Goal: Transaction & Acquisition: Obtain resource

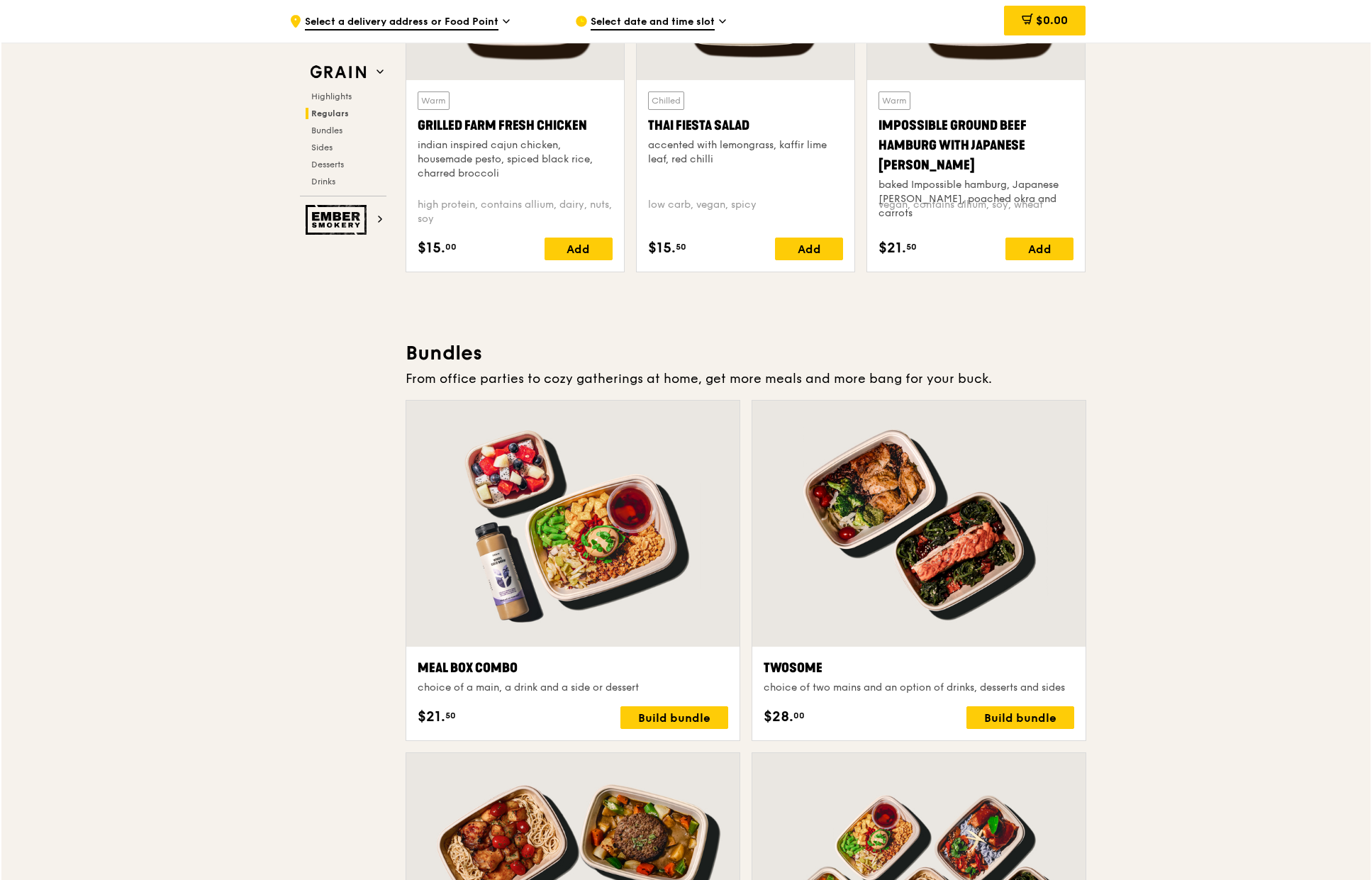
scroll to position [1957, 0]
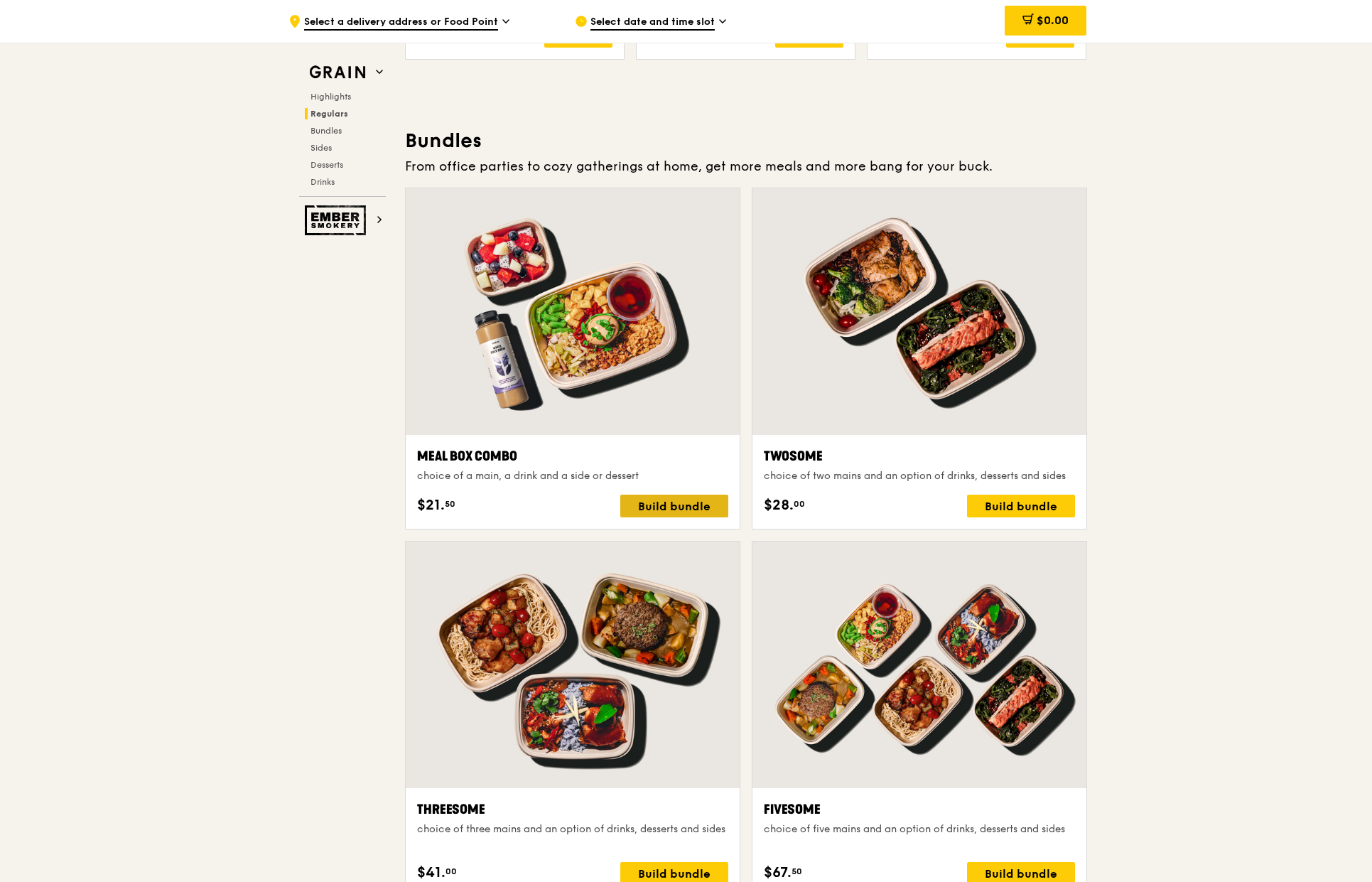
click at [674, 510] on div "Build bundle" at bounding box center [674, 506] width 108 height 23
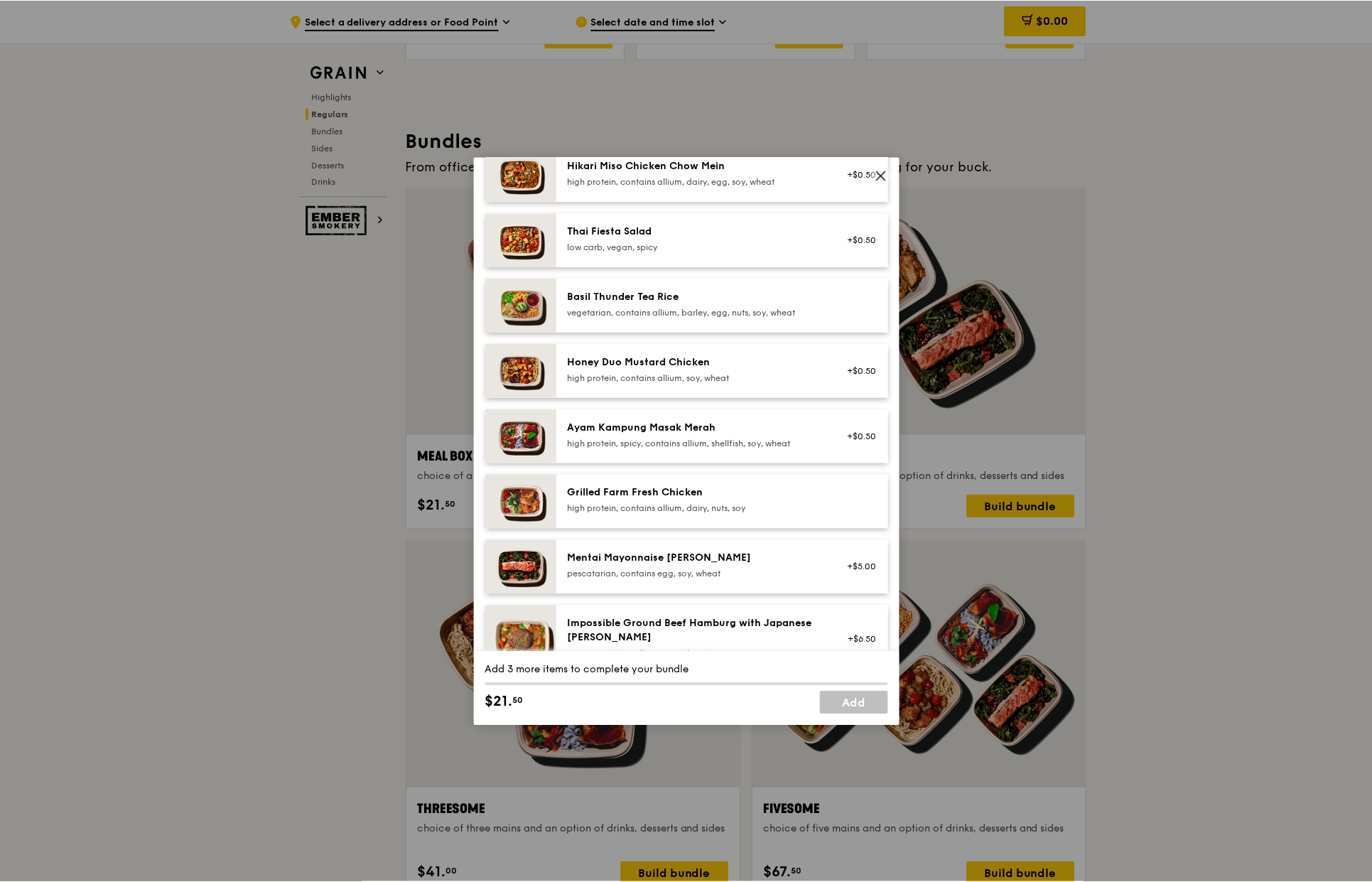
scroll to position [284, 0]
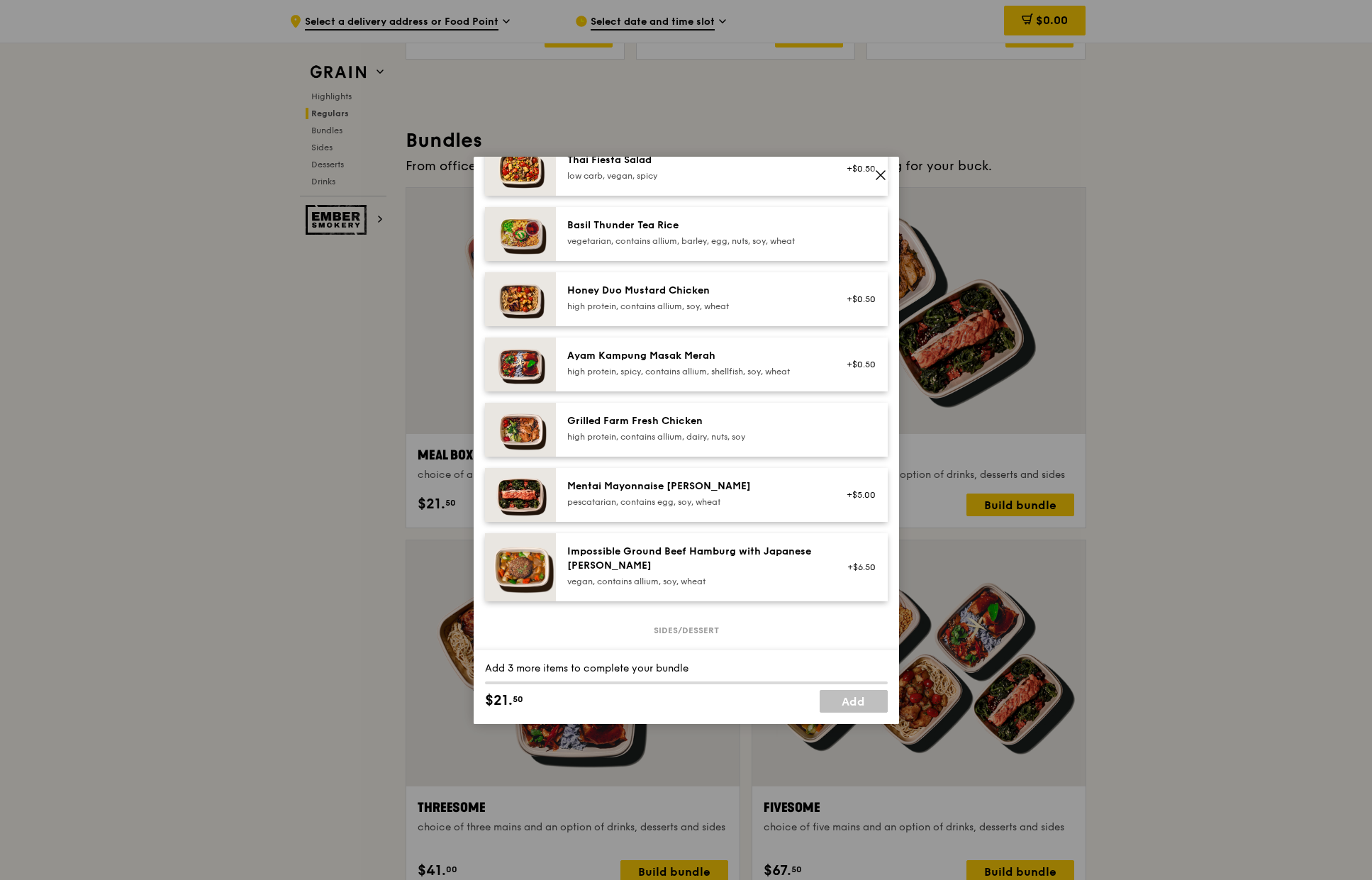
drag, startPoint x: 744, startPoint y: 494, endPoint x: 569, endPoint y: 494, distance: 175.0
click at [569, 494] on div "Mentai Mayonnaise [PERSON_NAME]" at bounding box center [695, 486] width 255 height 15
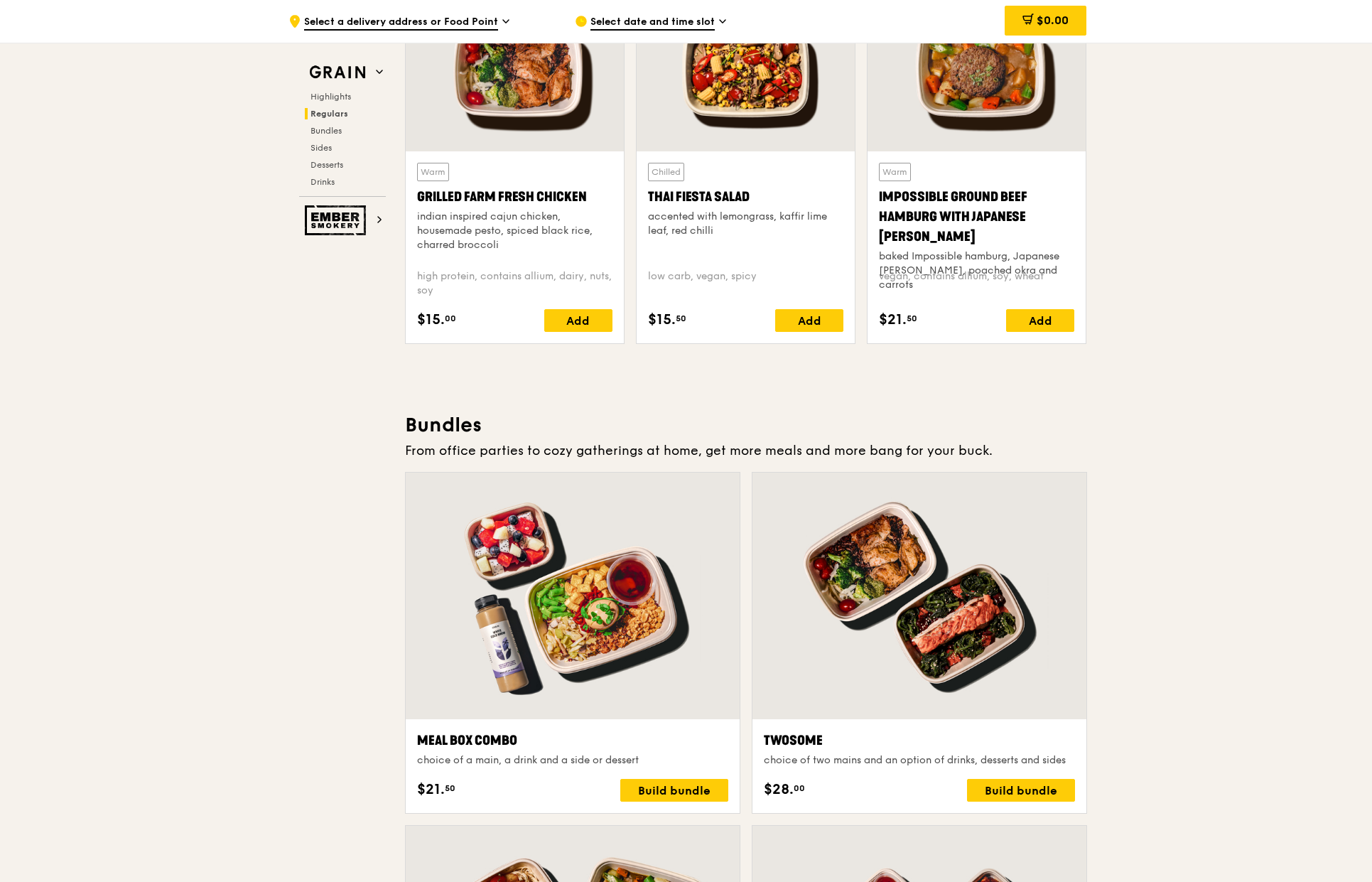
scroll to position [1251, 0]
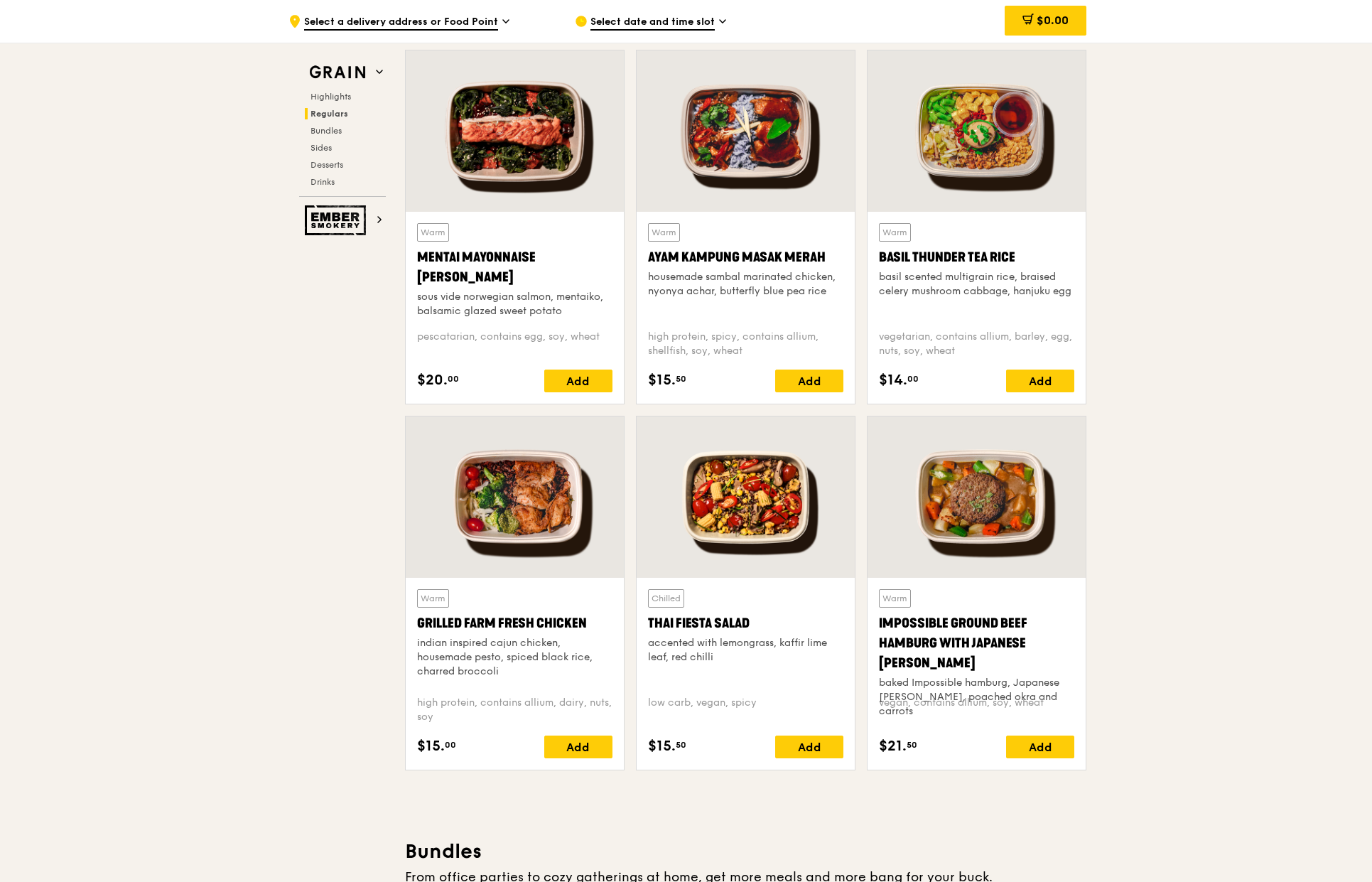
drag, startPoint x: 472, startPoint y: 279, endPoint x: 405, endPoint y: 258, distance: 70.2
click at [406, 258] on div "Warm Mentai Mayonnaise Aburi Salmon sous vide norwegian salmon, mentaiko, balsa…" at bounding box center [514, 307] width 218 height 192
copy div "Mentai Mayonnaise [PERSON_NAME]"
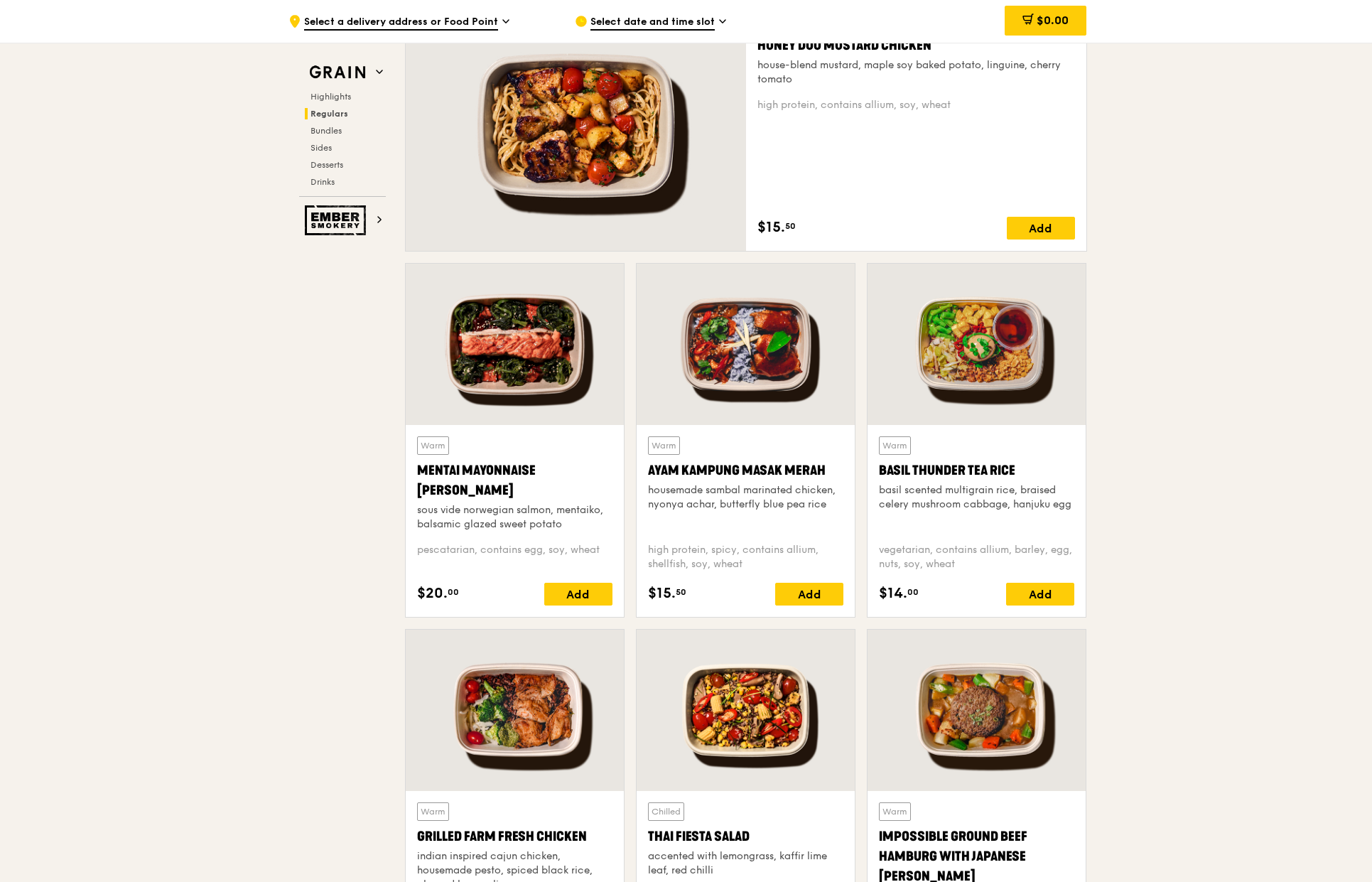
scroll to position [896, 0]
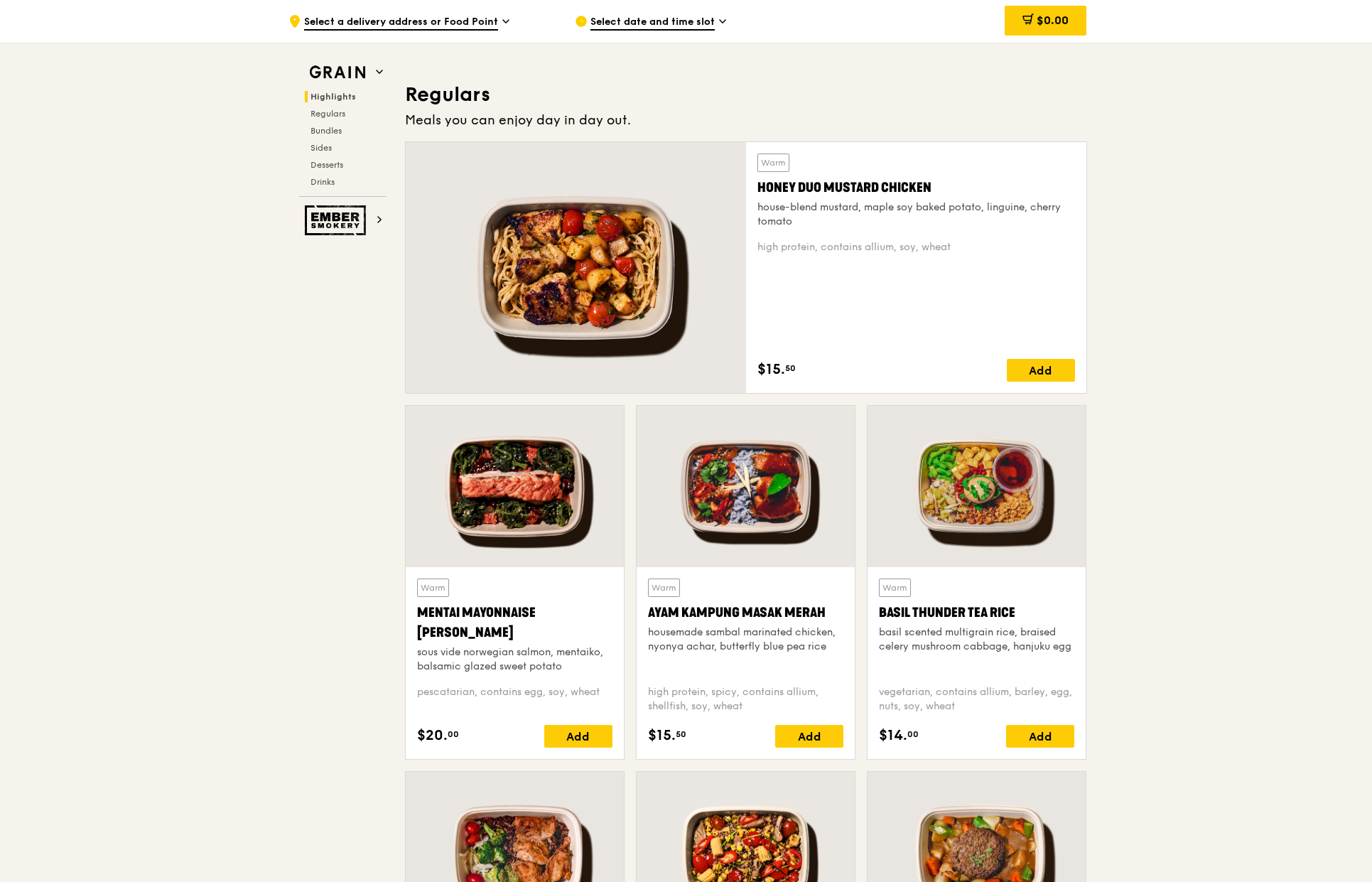
drag, startPoint x: 937, startPoint y: 188, endPoint x: 751, endPoint y: 182, distance: 186.1
click at [751, 182] on div "Warm Honey Duo Mustard Chicken house-blend mustard, maple soy baked potato, lin…" at bounding box center [916, 267] width 341 height 251
copy div "Honey Duo Mustard Chicken"
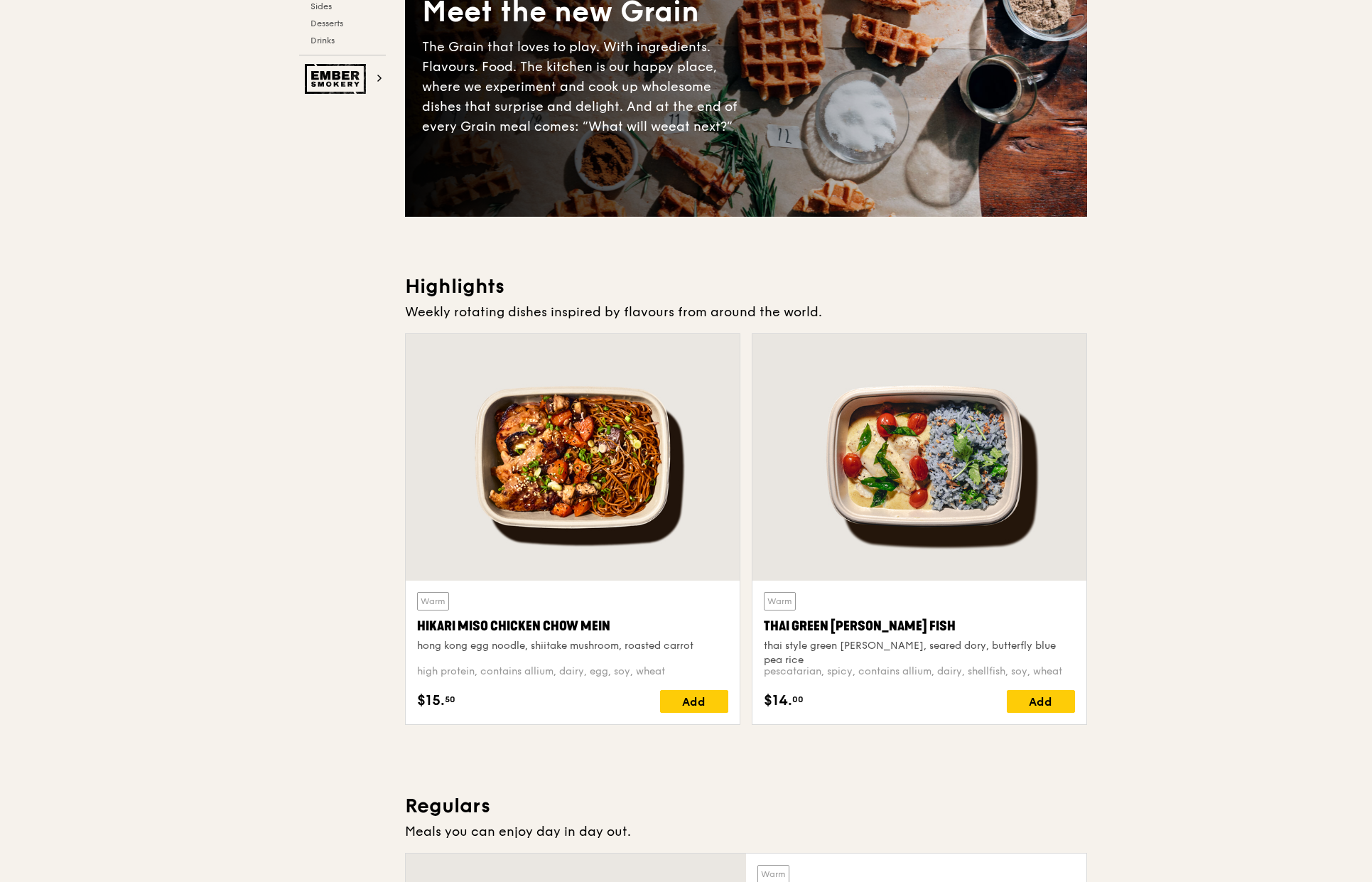
scroll to position [0, 0]
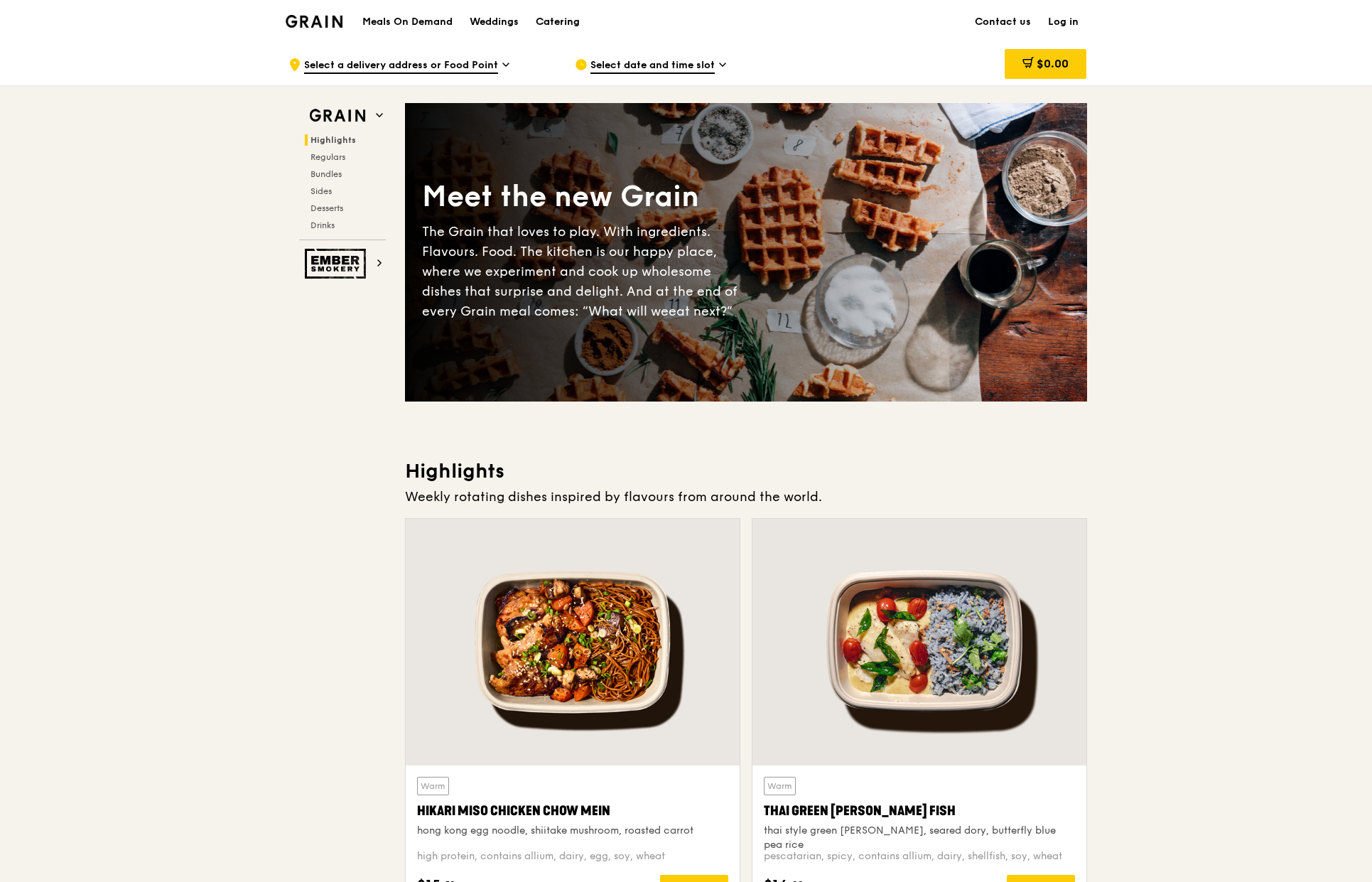
click at [553, 23] on div "Catering" at bounding box center [557, 22] width 44 height 43
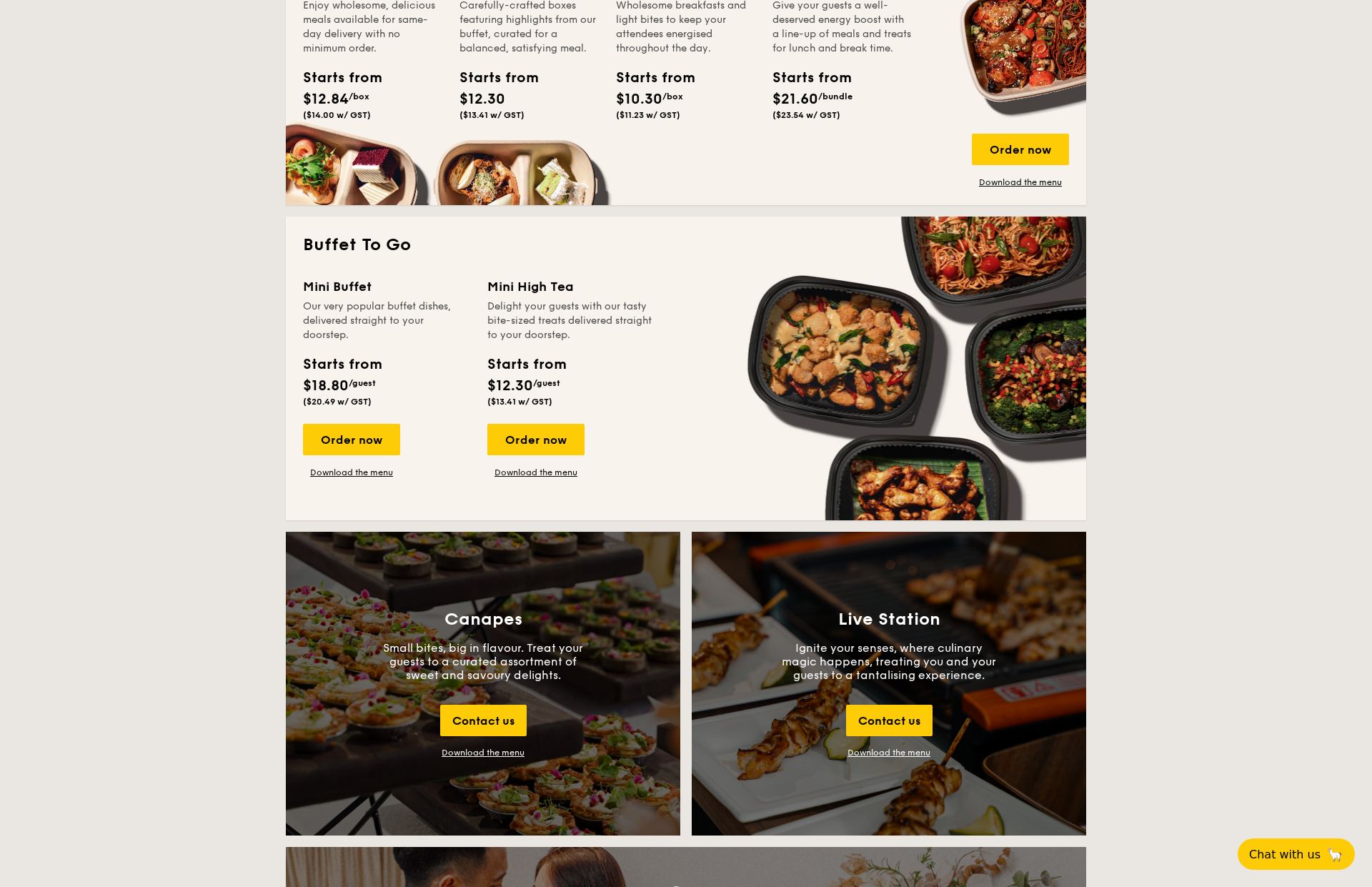
scroll to position [776, 0]
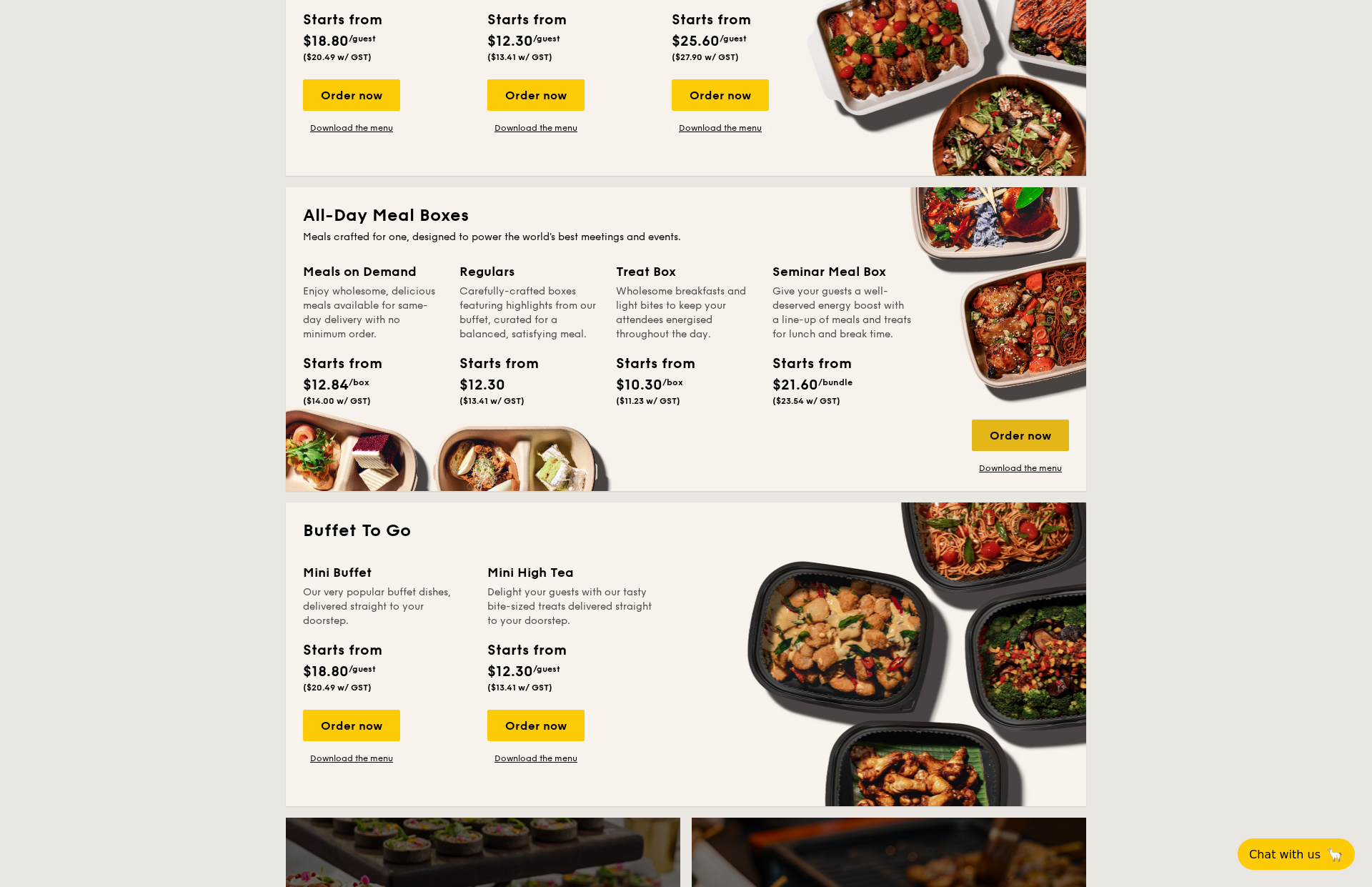
drag, startPoint x: 1024, startPoint y: 468, endPoint x: 1025, endPoint y: 444, distance: 24.0
click at [1024, 468] on link "Download the menu" at bounding box center [1021, 468] width 97 height 11
